Goal: Task Accomplishment & Management: Manage account settings

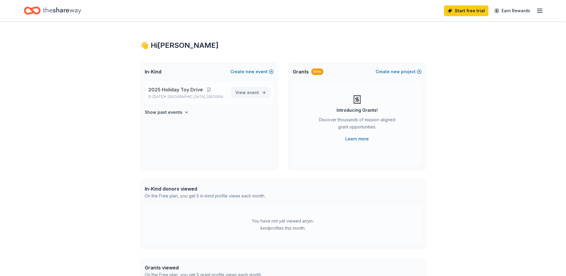
click at [251, 92] on span "event" at bounding box center [253, 92] width 12 height 5
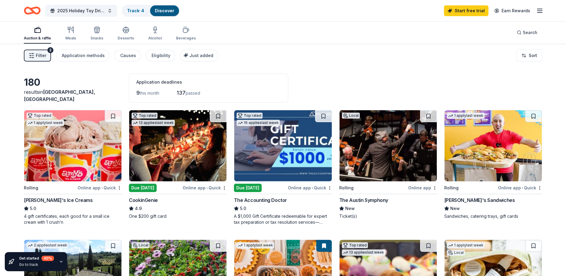
click at [40, 53] on span "Filter" at bounding box center [41, 55] width 10 height 7
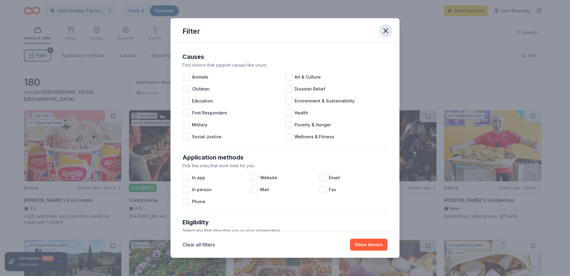
click at [383, 27] on icon "button" at bounding box center [386, 31] width 8 height 8
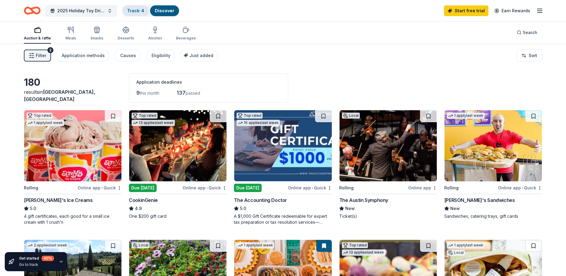
click at [137, 9] on link "Track · 4" at bounding box center [135, 10] width 17 height 5
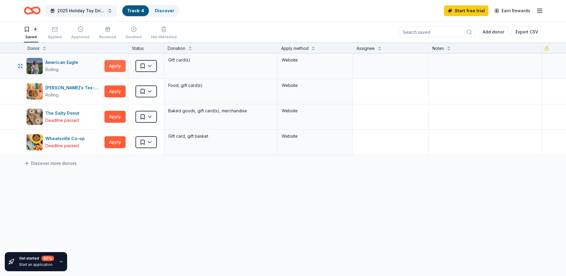
click at [117, 65] on button "Apply" at bounding box center [114, 66] width 21 height 12
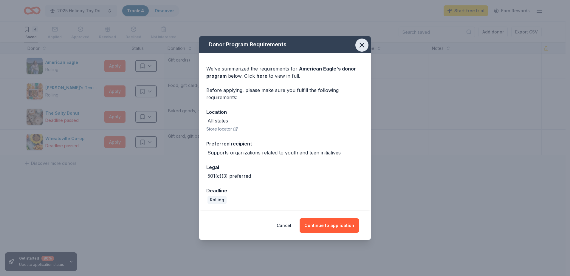
click at [361, 44] on icon "button" at bounding box center [362, 45] width 4 height 4
